Goal: Task Accomplishment & Management: Use online tool/utility

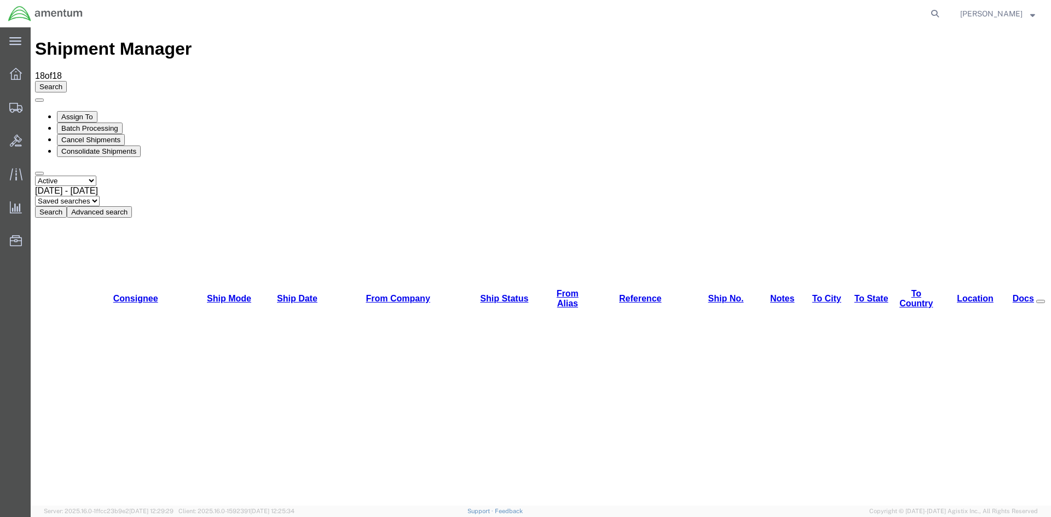
click at [67, 206] on button "Search" at bounding box center [51, 211] width 32 height 11
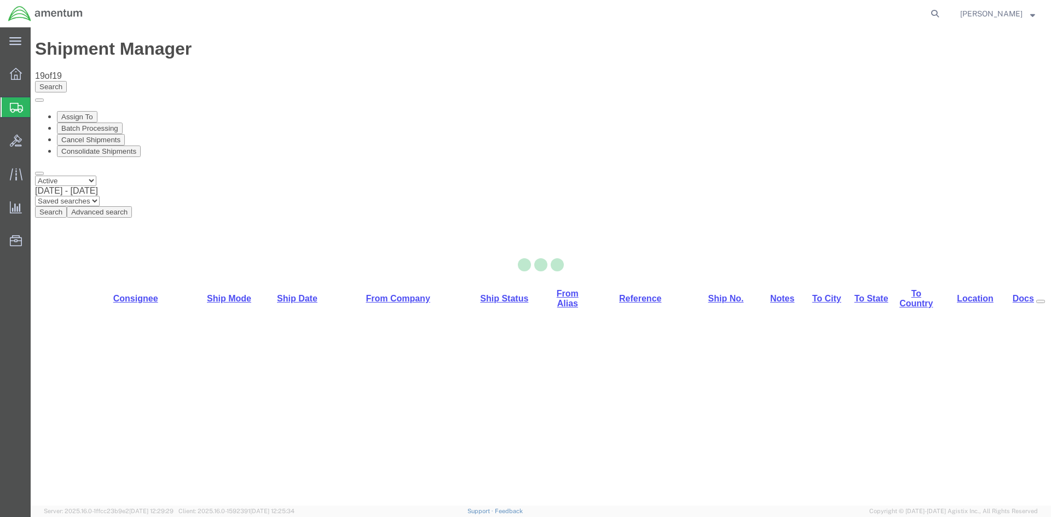
select select "42668"
select select "42710"
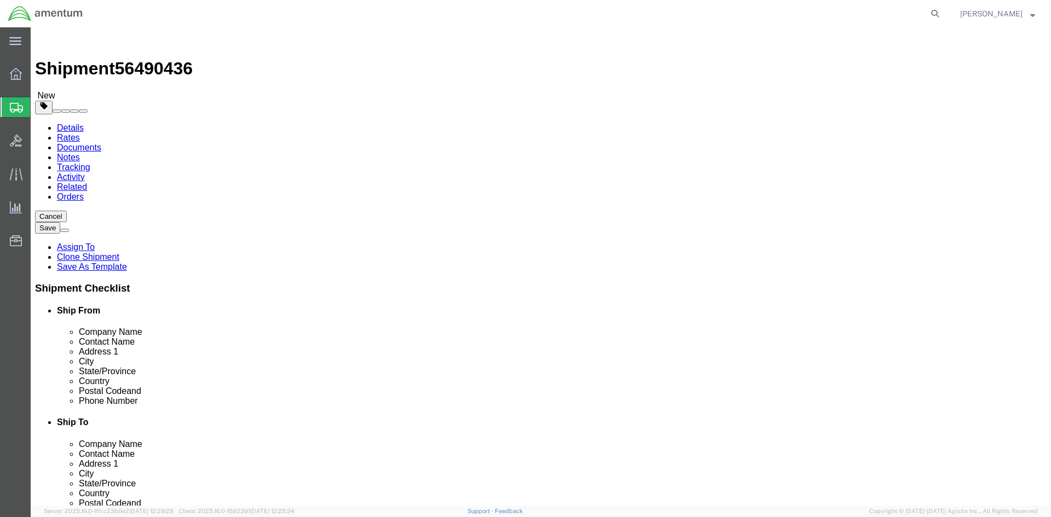
click button "Rate Shipment"
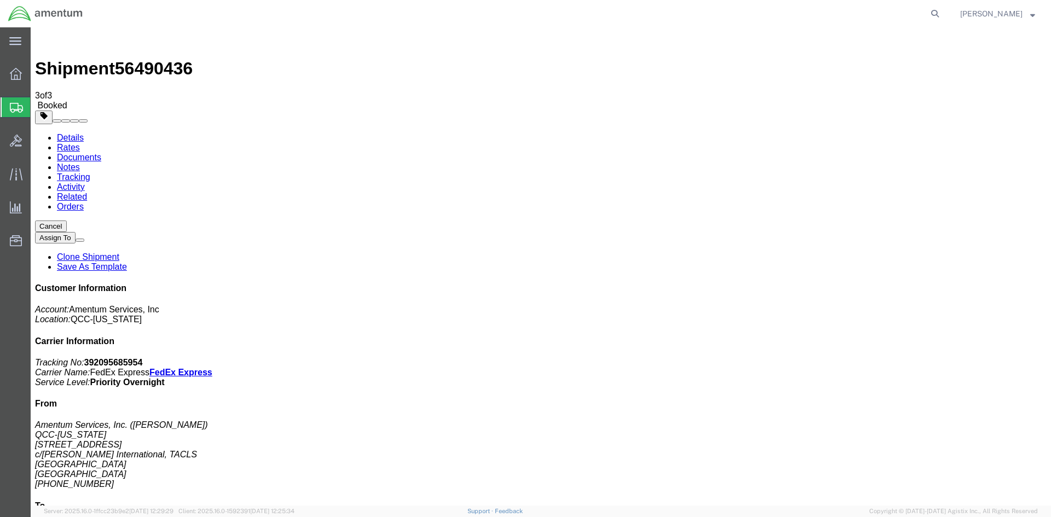
drag, startPoint x: 390, startPoint y: 193, endPoint x: 441, endPoint y: 193, distance: 51.4
copy td "392095685954"
drag, startPoint x: 456, startPoint y: 196, endPoint x: 32, endPoint y: 244, distance: 426.8
